Goal: Task Accomplishment & Management: Use online tool/utility

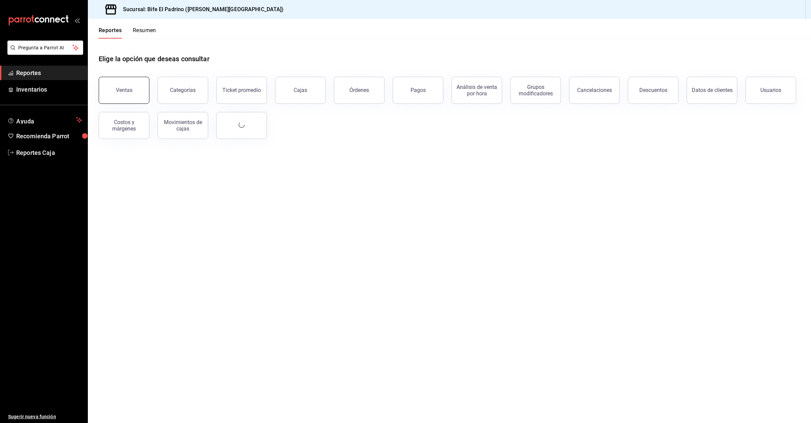
click at [126, 89] on div "Ventas" at bounding box center [124, 90] width 17 height 6
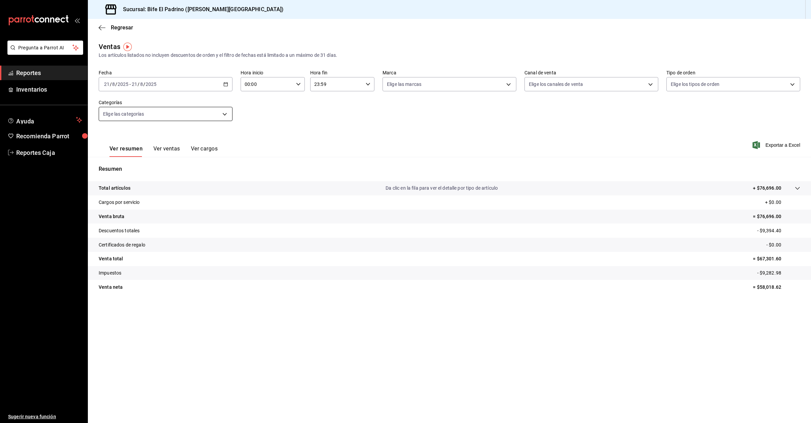
drag, startPoint x: 223, startPoint y: 85, endPoint x: 222, endPoint y: 115, distance: 29.4
click at [224, 85] on \(Stroke\) "button" at bounding box center [226, 84] width 4 height 4
click at [137, 163] on span "Rango de fechas" at bounding box center [130, 165] width 52 height 7
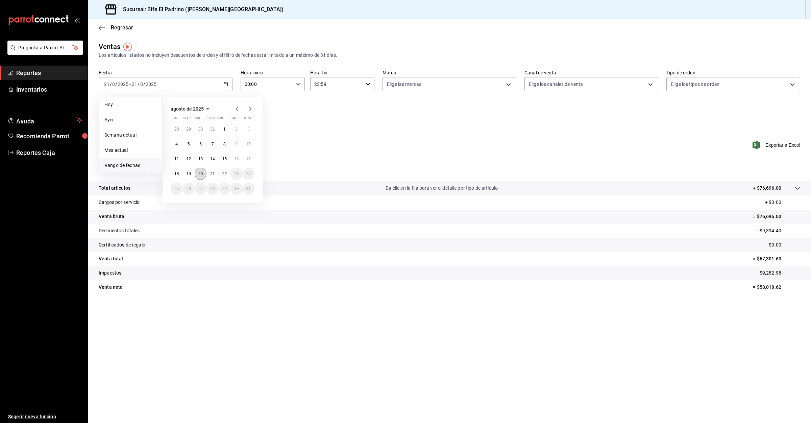
click at [198, 172] on abbr "20" at bounding box center [200, 173] width 4 height 5
click at [456, 145] on span "Exportar a Excel" at bounding box center [777, 145] width 46 height 8
